Goal: Task Accomplishment & Management: Manage account settings

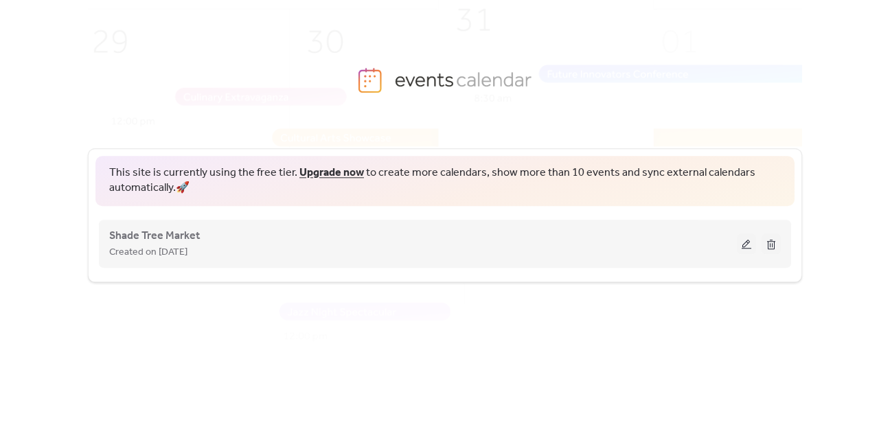
click at [183, 251] on span "Created on [DATE]" at bounding box center [148, 252] width 78 height 16
click at [180, 235] on span "Shade Tree Market" at bounding box center [154, 236] width 91 height 16
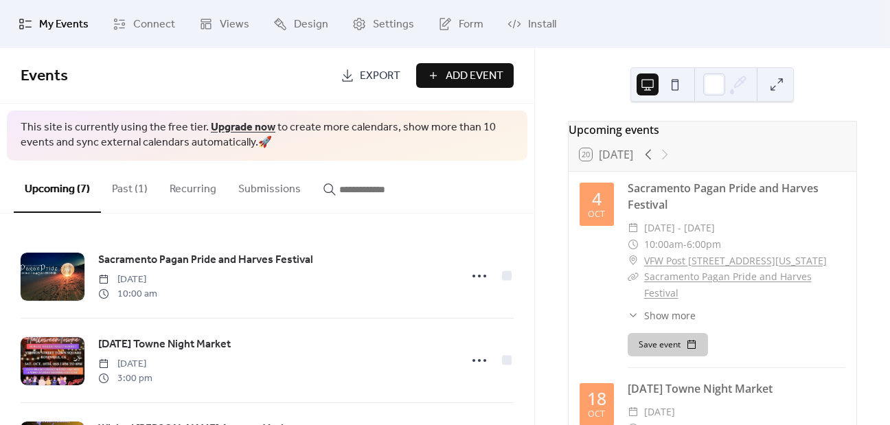
click at [135, 179] on button "Past (1)" at bounding box center [130, 186] width 58 height 51
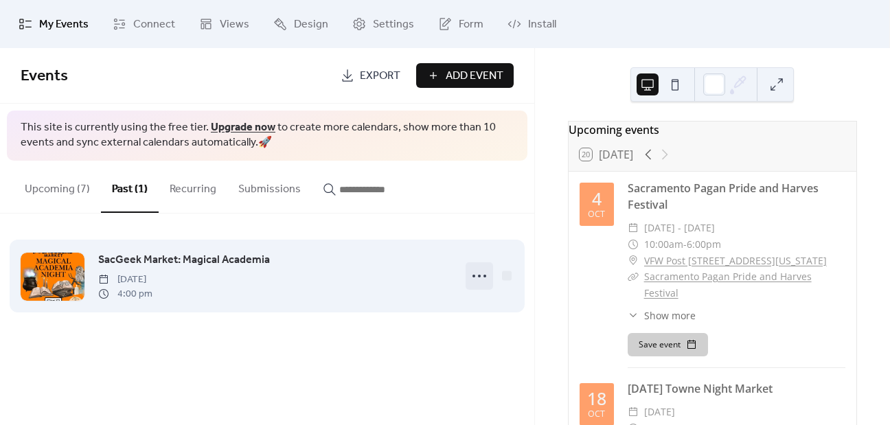
click at [485, 273] on icon at bounding box center [479, 276] width 22 height 22
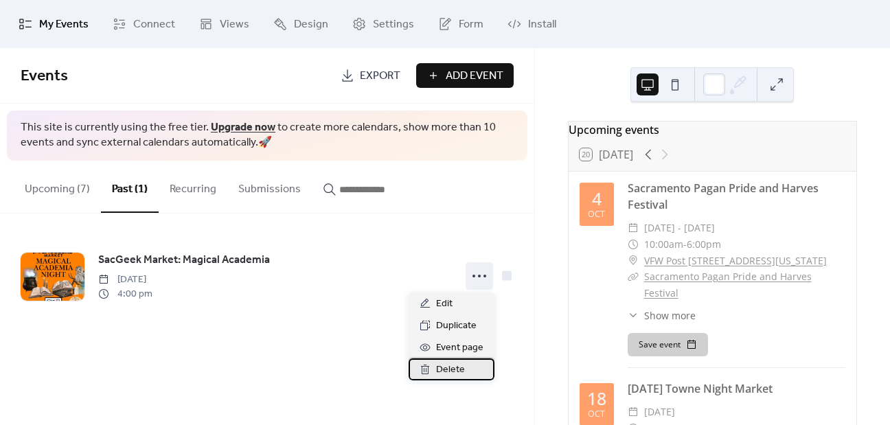
click at [458, 371] on span "Delete" at bounding box center [450, 370] width 29 height 16
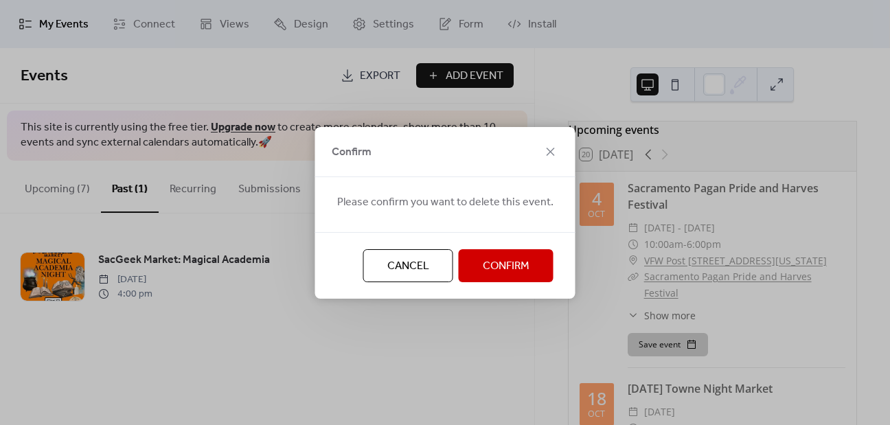
click at [518, 278] on button "Confirm" at bounding box center [506, 265] width 95 height 33
